Goal: Transaction & Acquisition: Obtain resource

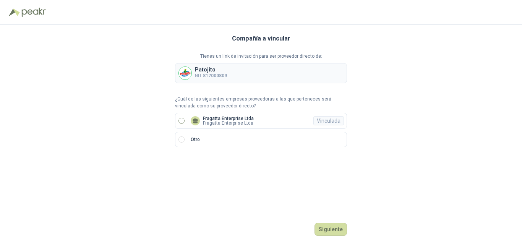
click at [198, 120] on icon at bounding box center [195, 121] width 6 height 6
click at [334, 229] on button "Ingresar" at bounding box center [332, 229] width 30 height 13
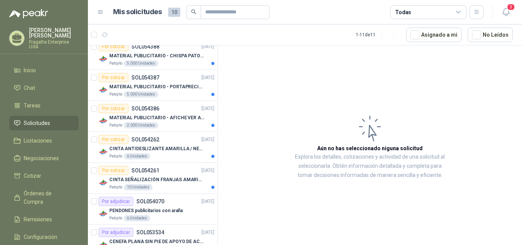
scroll to position [65, 0]
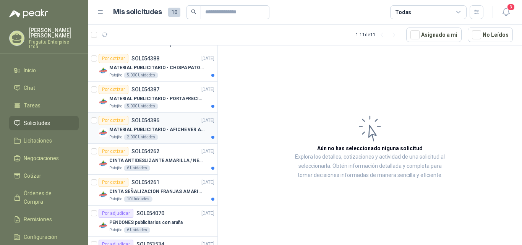
click at [175, 129] on p "MATERIAL PUBLICITARIO - AFICHE VER ADJUNTO" at bounding box center [156, 129] width 95 height 7
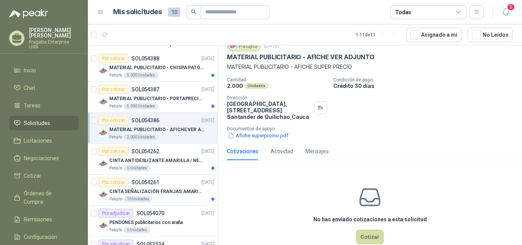
scroll to position [32, 0]
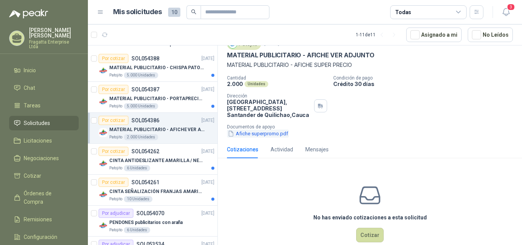
click at [264, 131] on button "Afiche superpromo.pdf" at bounding box center [258, 133] width 62 height 8
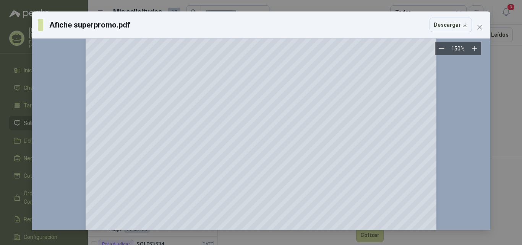
scroll to position [171, 0]
click at [479, 27] on icon "close" at bounding box center [479, 27] width 5 height 5
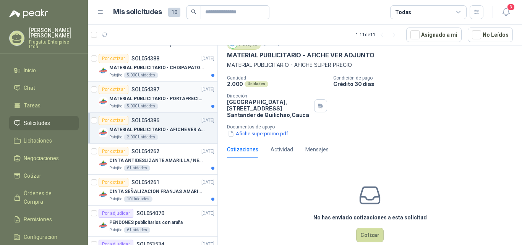
click at [172, 95] on p "MATERIAL PUBLICITARIO - PORTAPRECIOS VER ADJUNTO" at bounding box center [156, 98] width 95 height 7
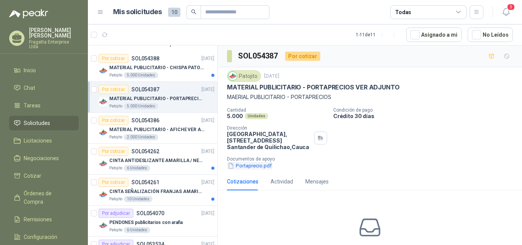
click at [251, 165] on button "Portaprecio.pdf" at bounding box center [249, 166] width 45 height 8
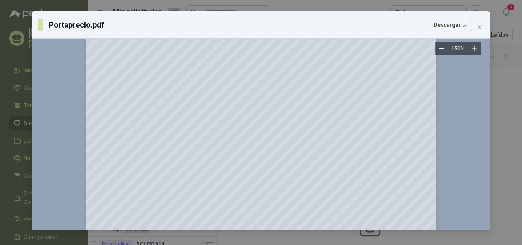
scroll to position [64, 0]
drag, startPoint x: 477, startPoint y: 27, endPoint x: 471, endPoint y: 33, distance: 8.7
click at [479, 29] on icon "close" at bounding box center [479, 27] width 6 height 6
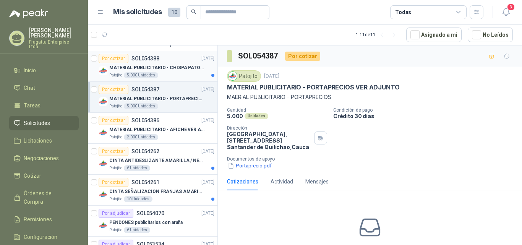
click at [183, 73] on div "Patojito 5.000 Unidades" at bounding box center [161, 75] width 105 height 6
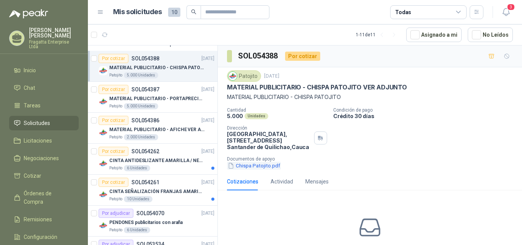
click at [257, 166] on button "Chispa Patojito.pdf" at bounding box center [254, 166] width 54 height 8
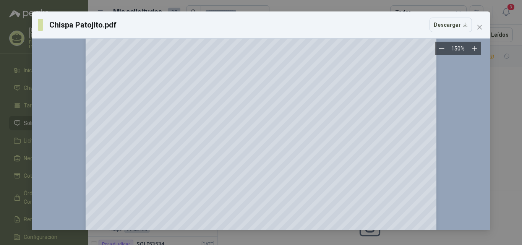
scroll to position [71, 0]
click at [482, 29] on span "Close" at bounding box center [479, 27] width 12 height 6
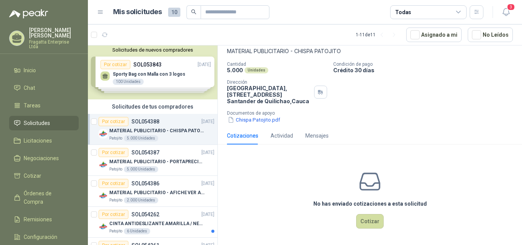
scroll to position [0, 0]
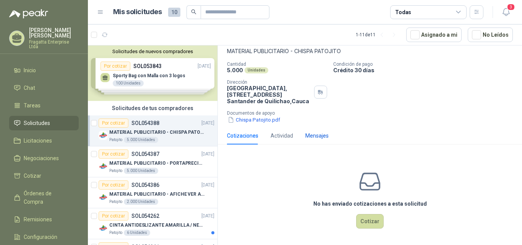
click at [308, 136] on div "Mensajes" at bounding box center [316, 135] width 23 height 8
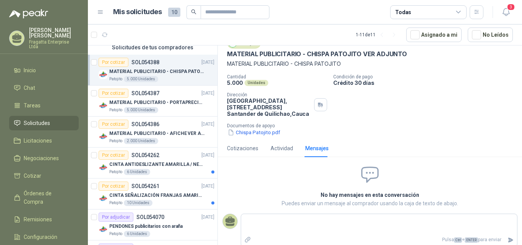
scroll to position [65, 0]
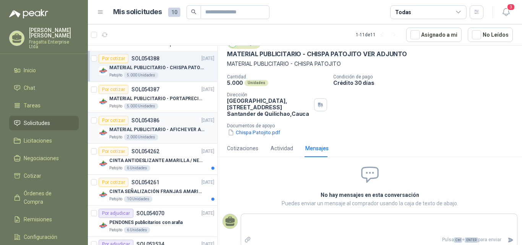
click at [173, 126] on p "MATERIAL PUBLICITARIO - AFICHE VER ADJUNTO" at bounding box center [156, 129] width 95 height 7
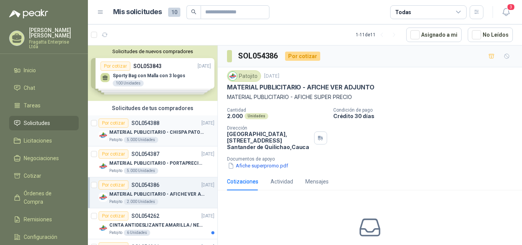
click at [173, 131] on p "MATERIAL PUBLICITARIO - CHISPA PATOJITO VER ADJUNTO" at bounding box center [156, 132] width 95 height 7
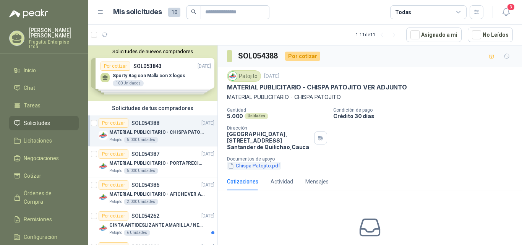
click at [252, 167] on button "Chispa Patojito.pdf" at bounding box center [254, 166] width 54 height 8
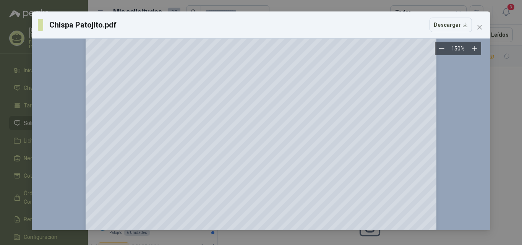
scroll to position [142, 0]
click at [478, 26] on icon "close" at bounding box center [479, 27] width 5 height 5
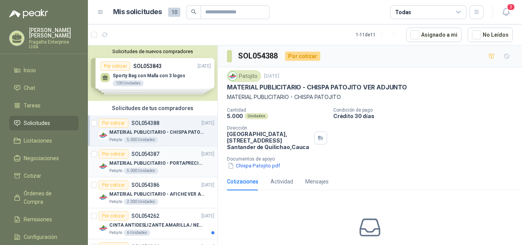
click at [178, 160] on p "MATERIAL PUBLICITARIO - PORTAPRECIOS VER ADJUNTO" at bounding box center [156, 163] width 95 height 7
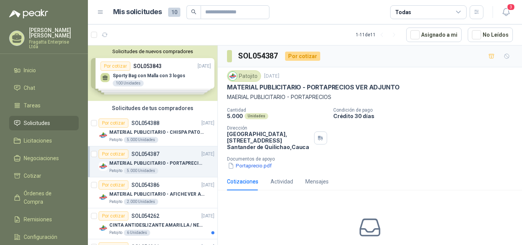
click at [183, 157] on div "Por cotizar SOL054387 [DATE]" at bounding box center [157, 153] width 116 height 9
